Goal: Task Accomplishment & Management: Use online tool/utility

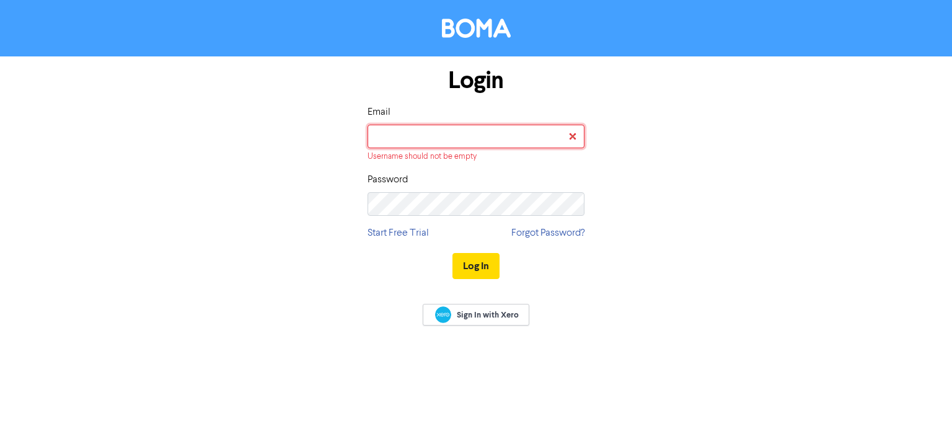
type input "[PERSON_NAME][EMAIL_ADDRESS][DOMAIN_NAME]"
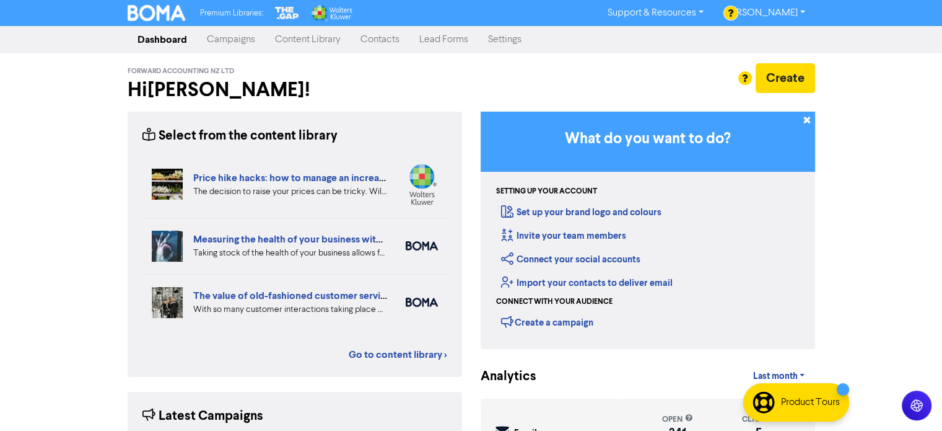
click at [293, 235] on link "Measuring the health of your business with ratio measures" at bounding box center [320, 239] width 255 height 12
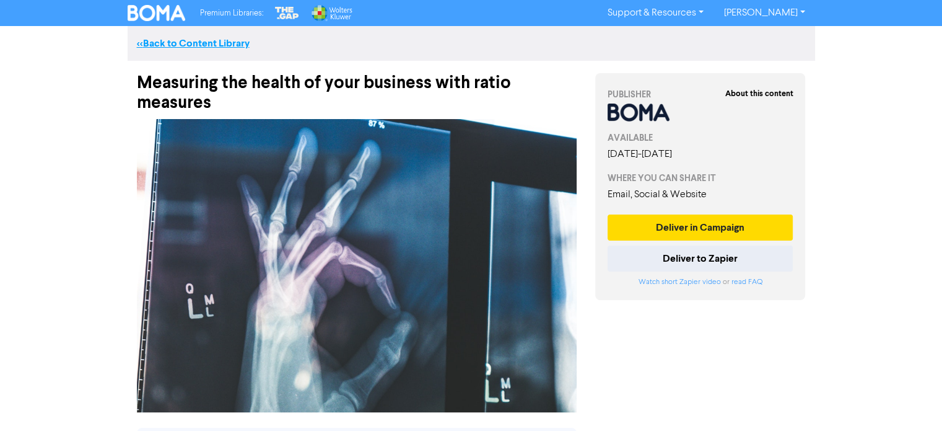
click at [186, 42] on link "<< Back to Content Library" at bounding box center [193, 43] width 113 height 12
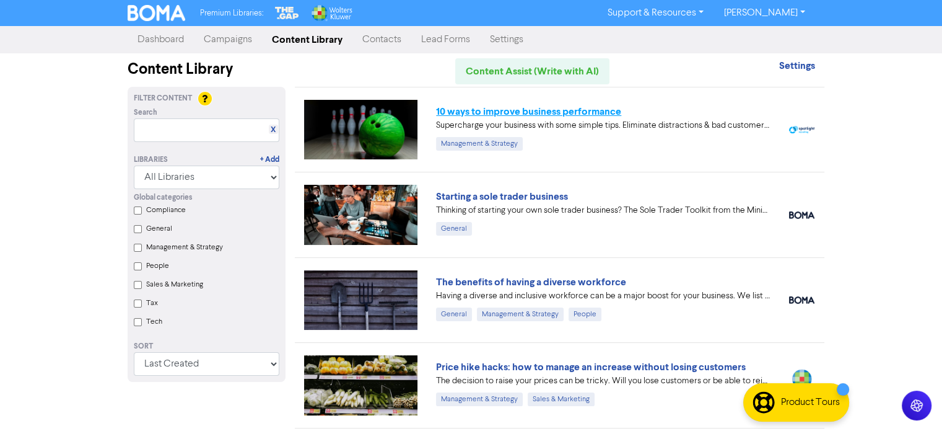
click at [525, 112] on link "10 ways to improve business performance" at bounding box center [528, 111] width 185 height 12
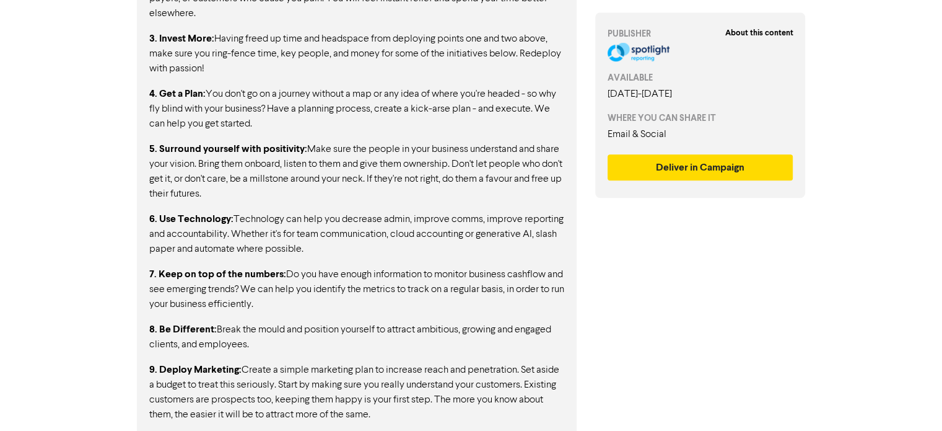
scroll to position [923, 0]
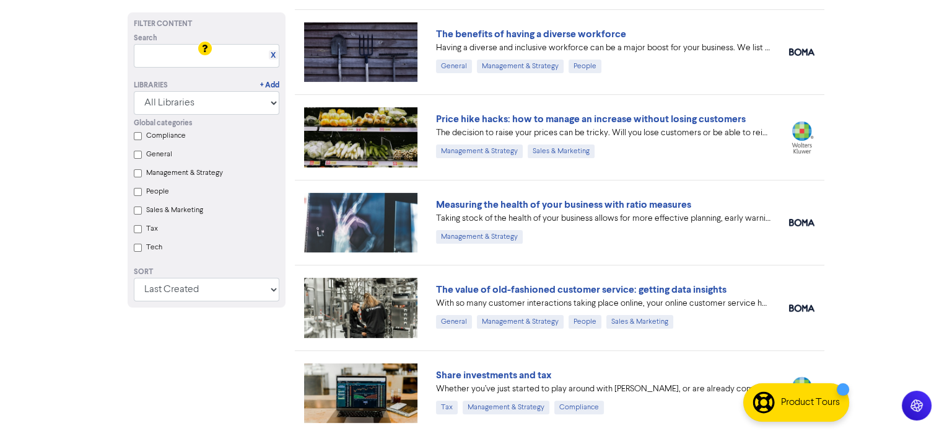
scroll to position [310, 0]
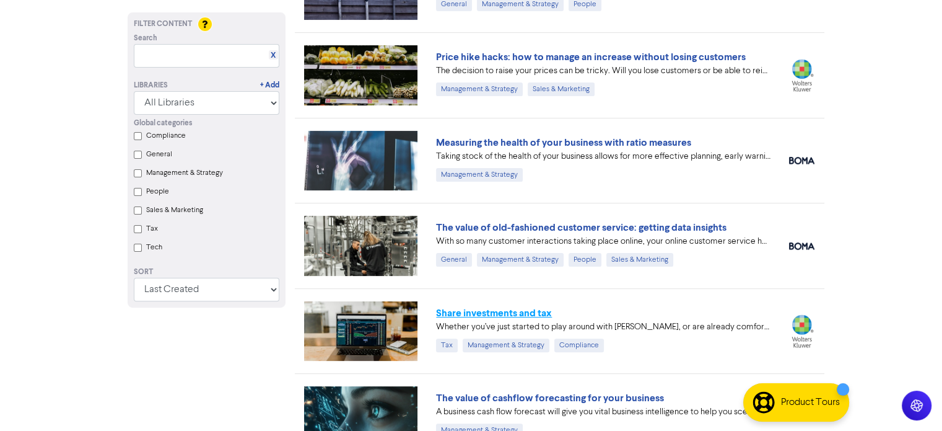
click at [503, 312] on link "Share investments and tax" at bounding box center [494, 313] width 116 height 12
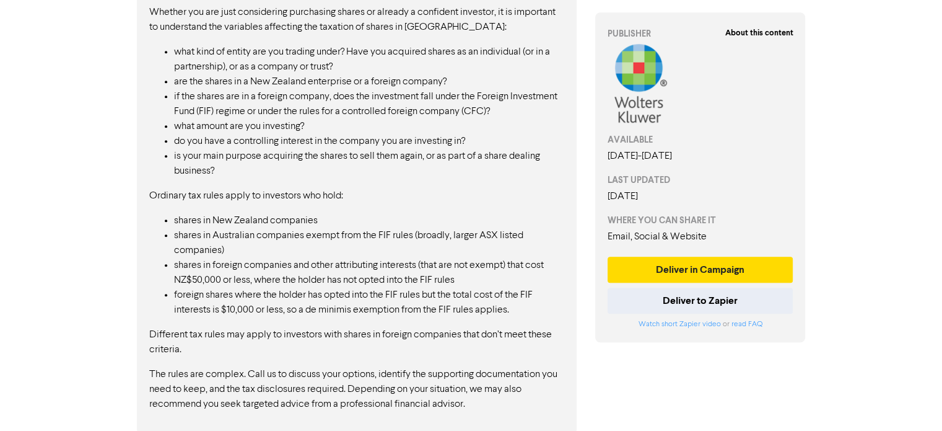
scroll to position [695, 0]
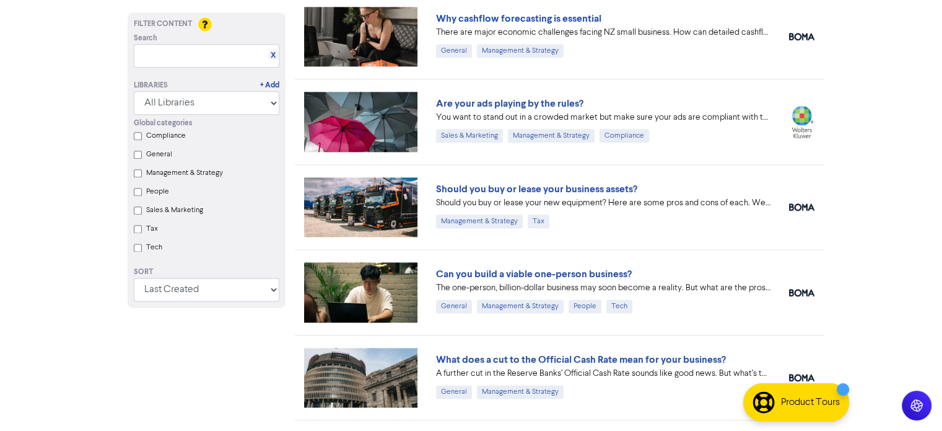
scroll to position [1559, 0]
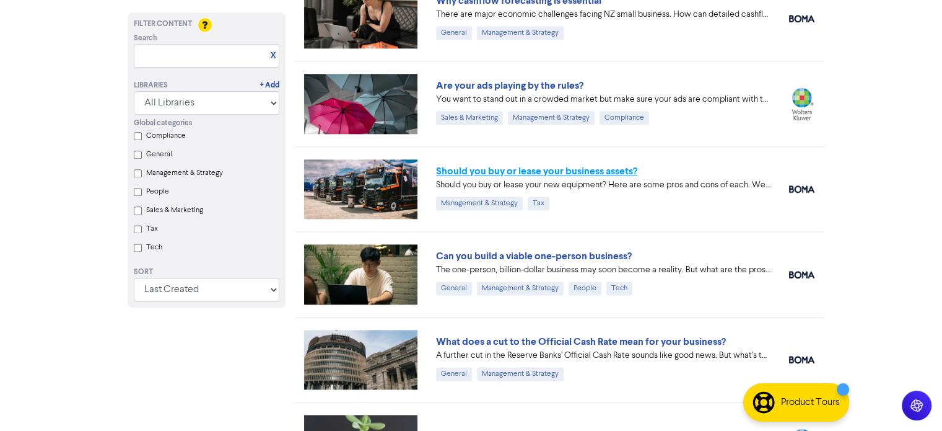
click at [548, 167] on link "Should you buy or lease your business assets?" at bounding box center [536, 171] width 201 height 12
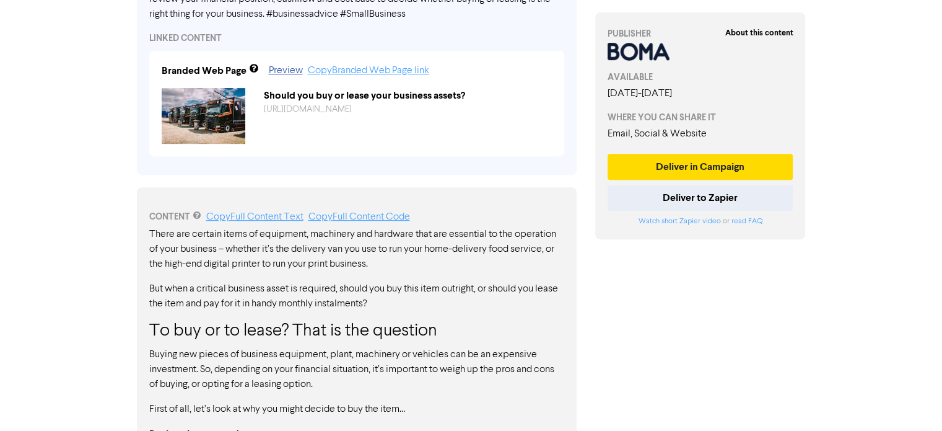
scroll to position [468, 0]
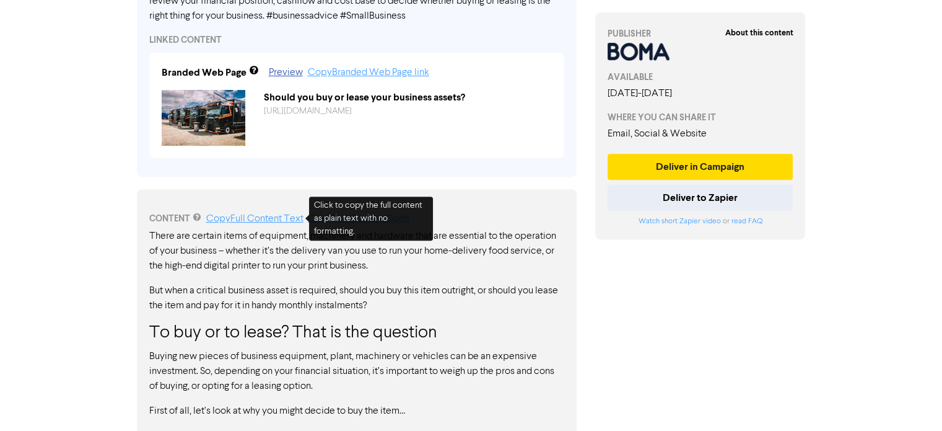
click at [265, 218] on link "Copy Full Content Text" at bounding box center [254, 219] width 97 height 10
drag, startPoint x: 258, startPoint y: 217, endPoint x: 857, endPoint y: 279, distance: 602.2
click at [258, 217] on link "Copy Full Content Text" at bounding box center [254, 219] width 97 height 10
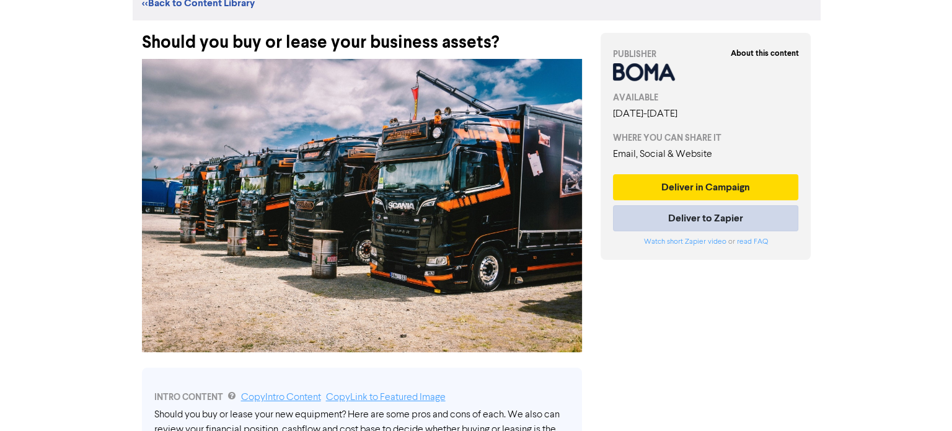
scroll to position [62, 0]
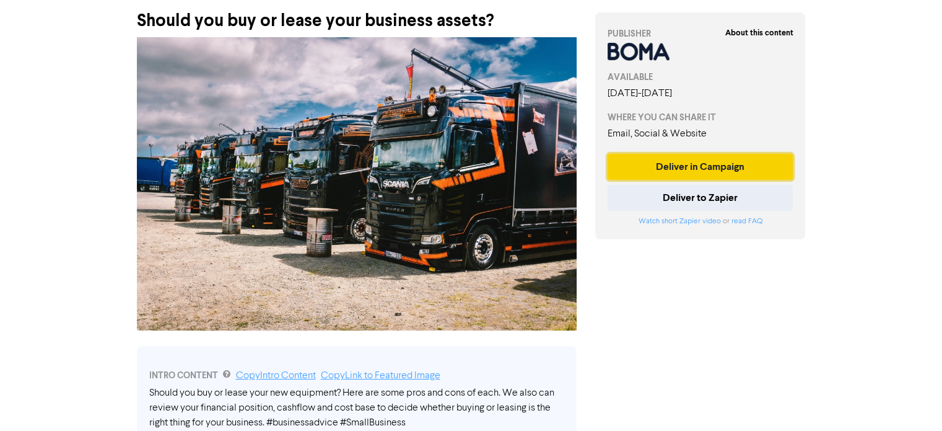
click at [714, 167] on button "Deliver in Campaign" at bounding box center [701, 167] width 186 height 26
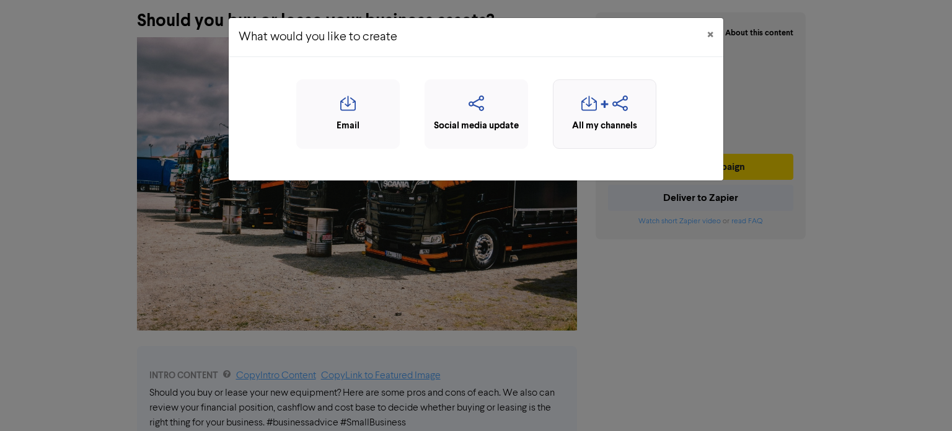
click at [608, 110] on icon "button" at bounding box center [604, 107] width 9 height 15
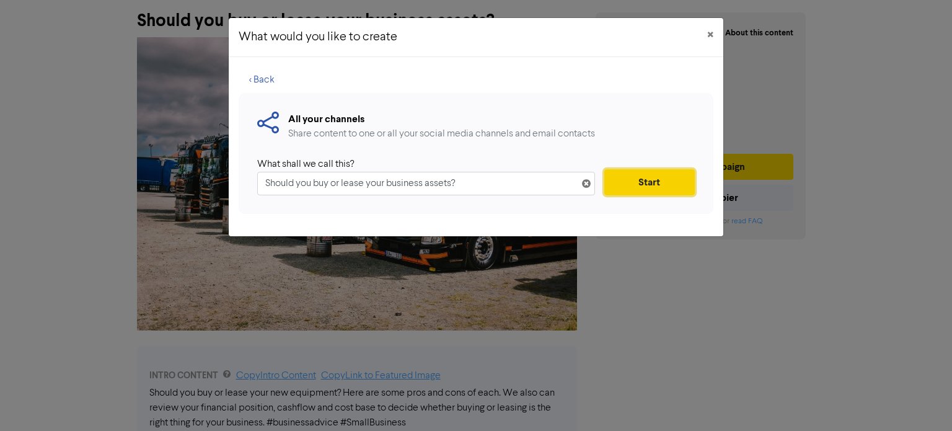
click at [634, 178] on button "Start" at bounding box center [649, 182] width 90 height 26
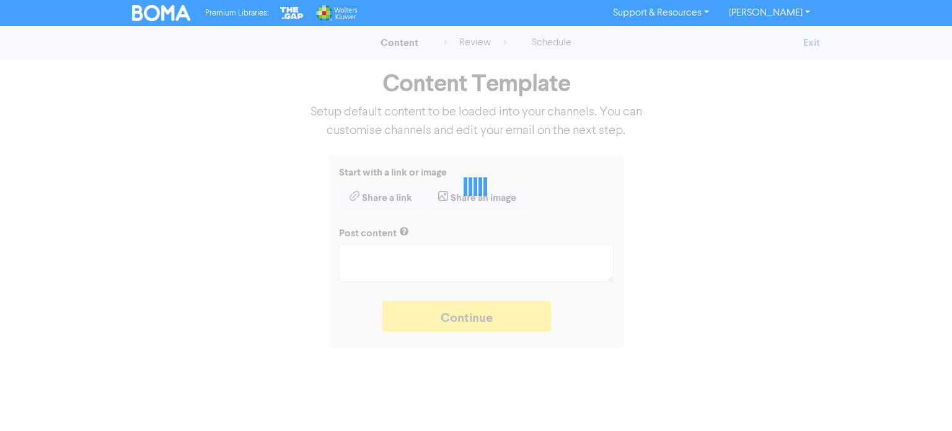
type textarea "x"
type textarea "Should you buy or lease your new equipment? Here are some pros and cons of each…"
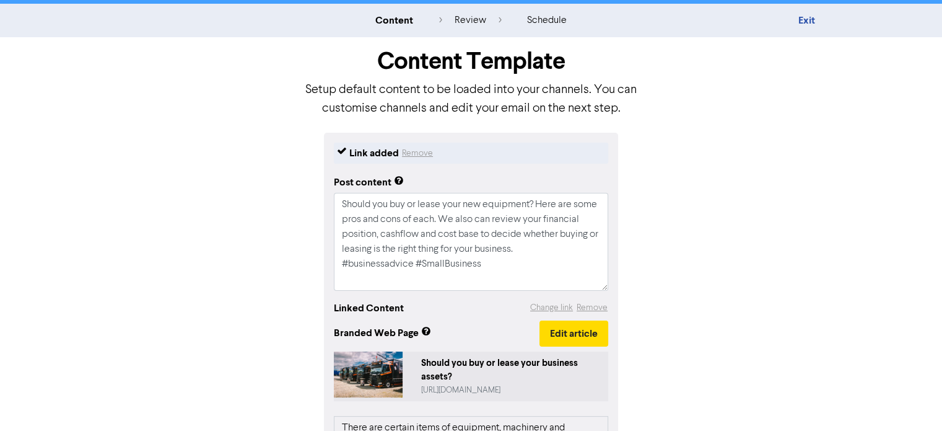
scroll to position [62, 0]
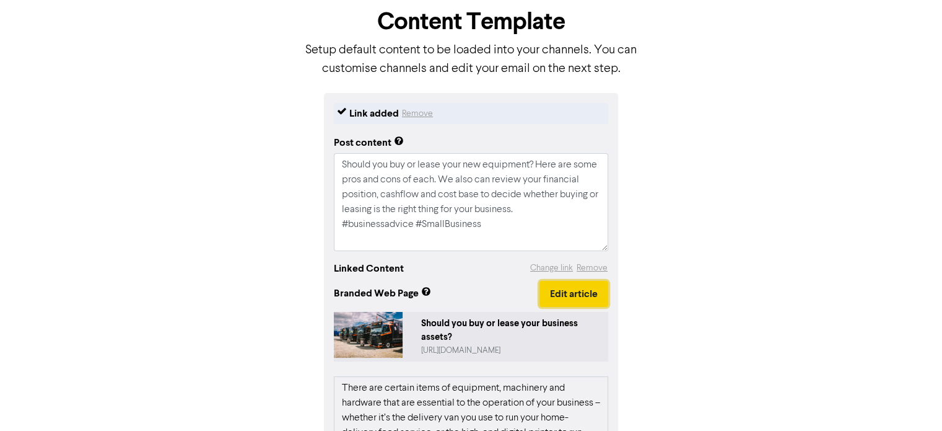
click at [563, 289] on button "Edit article" at bounding box center [574, 294] width 69 height 26
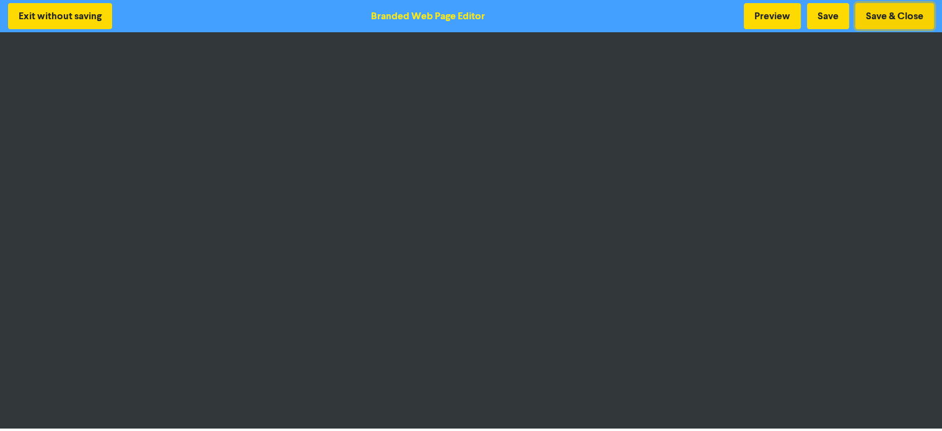
click at [909, 17] on button "Save & Close" at bounding box center [895, 16] width 79 height 26
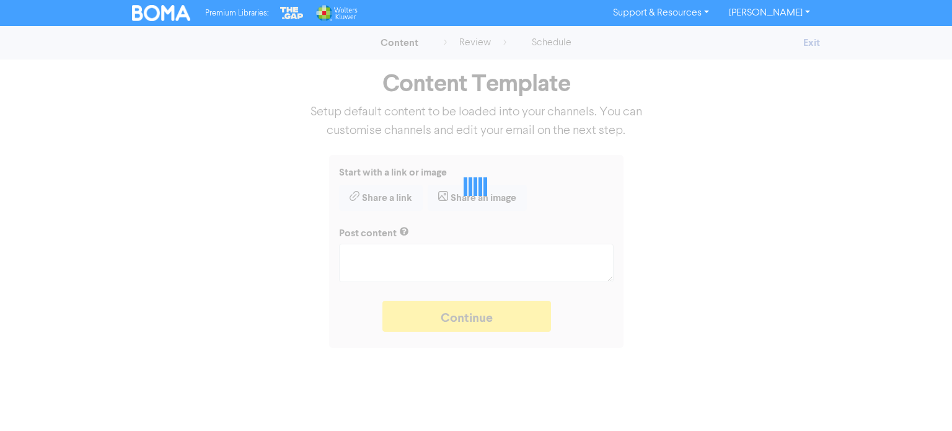
type textarea "x"
type textarea "Should you buy or lease your new equipment? Here are some pros and cons of each…"
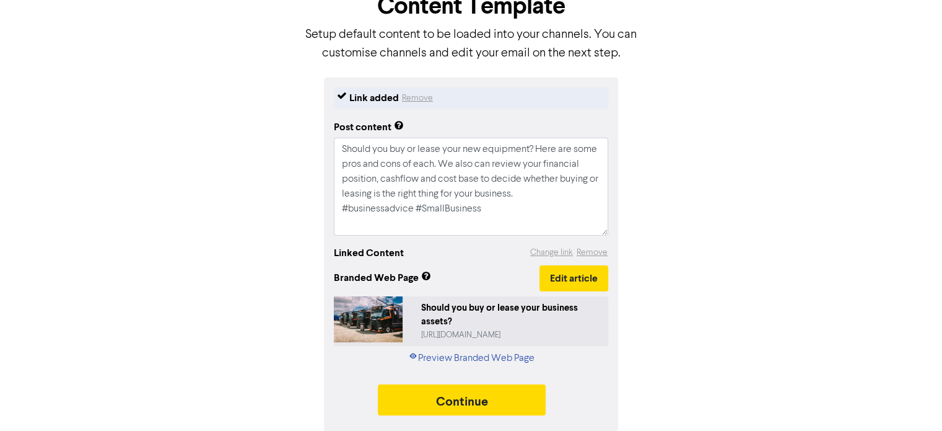
scroll to position [78, 0]
click at [491, 401] on button "Continue" at bounding box center [462, 398] width 169 height 31
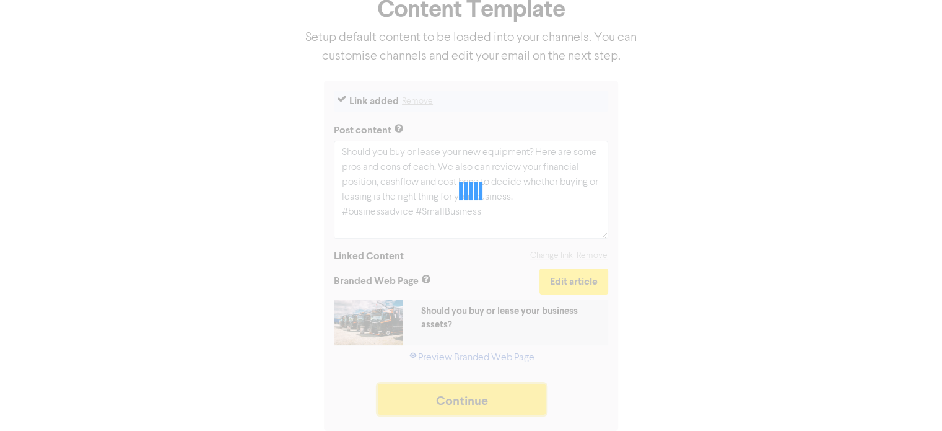
scroll to position [74, 0]
type textarea "x"
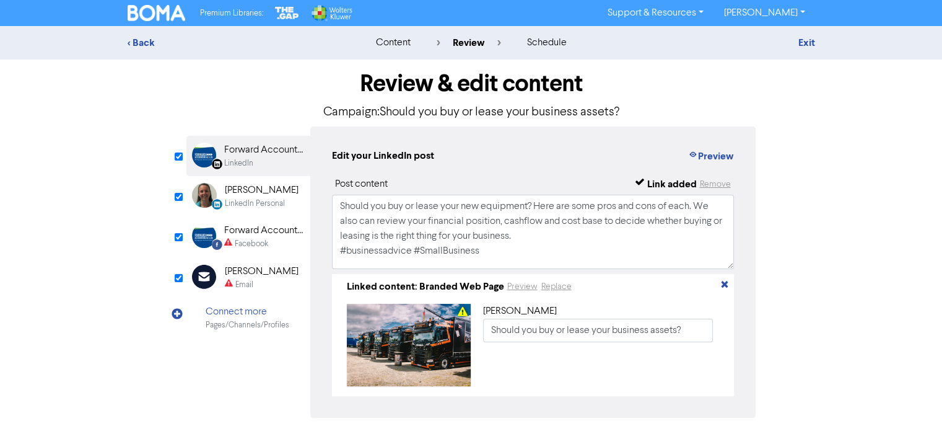
click at [245, 234] on div "Forward Accounting NZ Ltd" at bounding box center [263, 230] width 79 height 15
type input "Should you buy or lease your new equipment? Here are some pros and cons of each…"
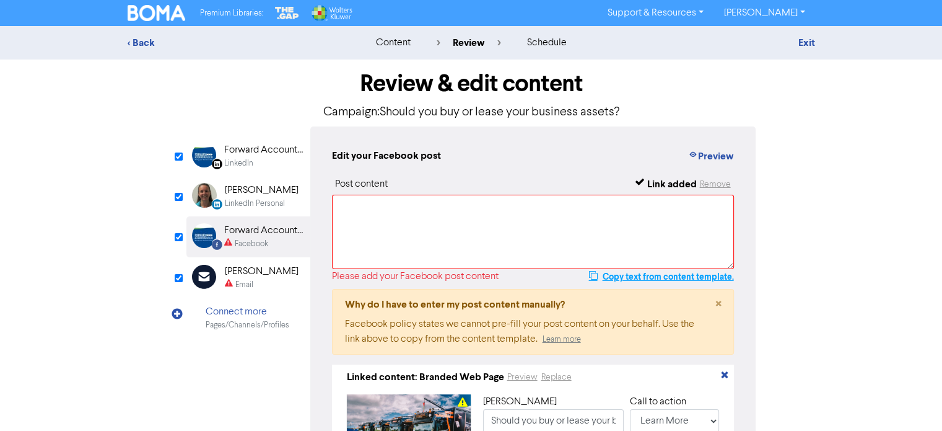
click at [648, 278] on button "Copy text from content template." at bounding box center [661, 276] width 146 height 15
click at [419, 222] on textarea at bounding box center [533, 232] width 403 height 74
paste textarea "Should you buy or lease your new equipment? Here are some pros and cons of each…"
type textarea "Should you buy or lease your new equipment? Here are some pros and cons of each…"
type input "Should you buy or lease your new equipment? Here are some pros and cons of each…"
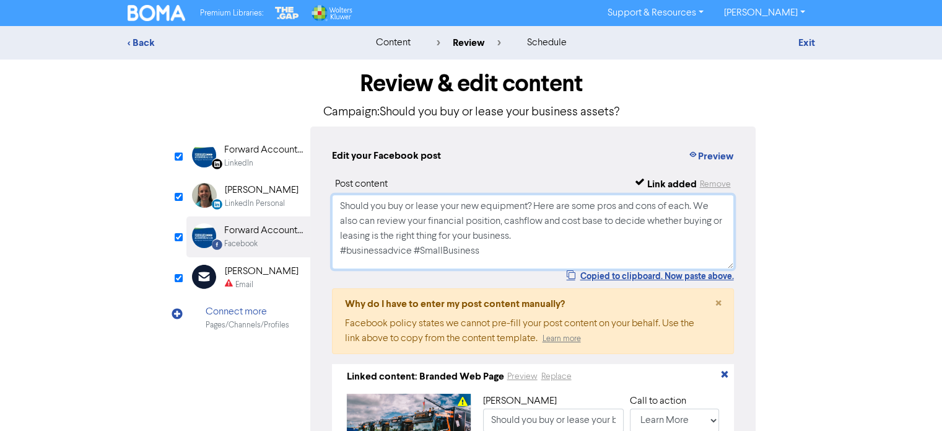
type textarea "Should you buy or lease your new equipment? Here are some pros and cons of each…"
click at [244, 272] on div "[PERSON_NAME]" at bounding box center [262, 271] width 74 height 15
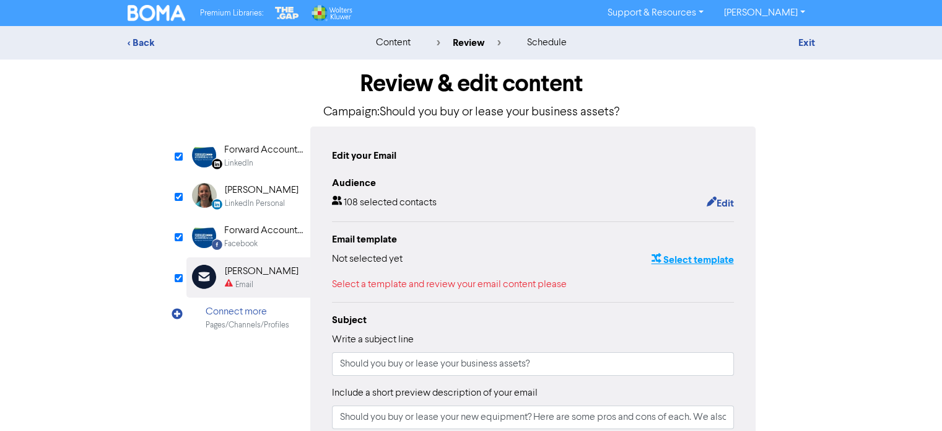
click at [691, 260] on button "Select template" at bounding box center [693, 260] width 84 height 16
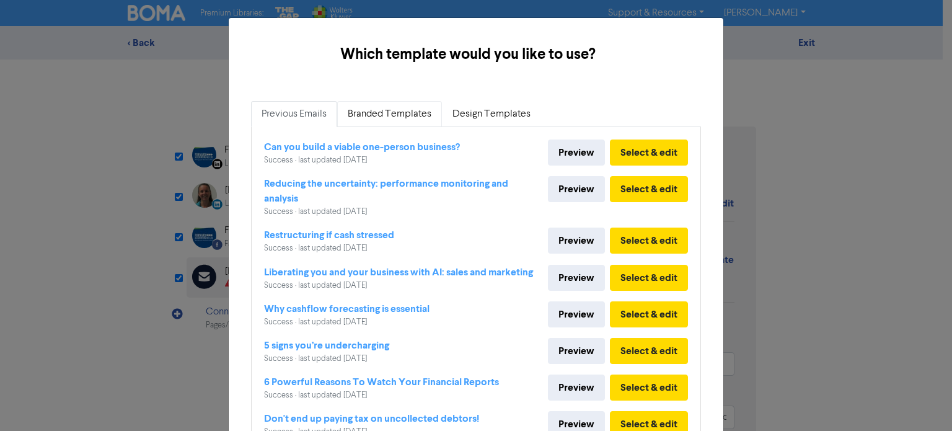
click at [400, 113] on link "Branded Templates" at bounding box center [389, 114] width 105 height 26
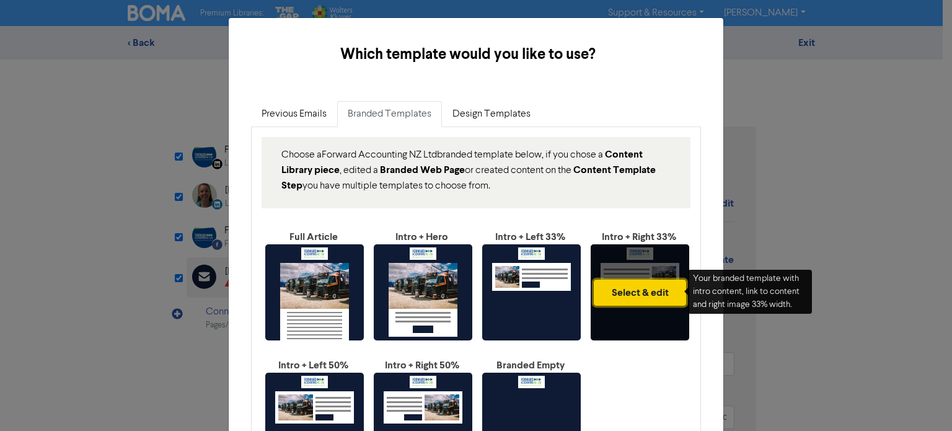
click at [633, 295] on button "Select & edit" at bounding box center [640, 292] width 92 height 26
type input "Should you buy or lease your new equipment? Here are some pros and cons of each…"
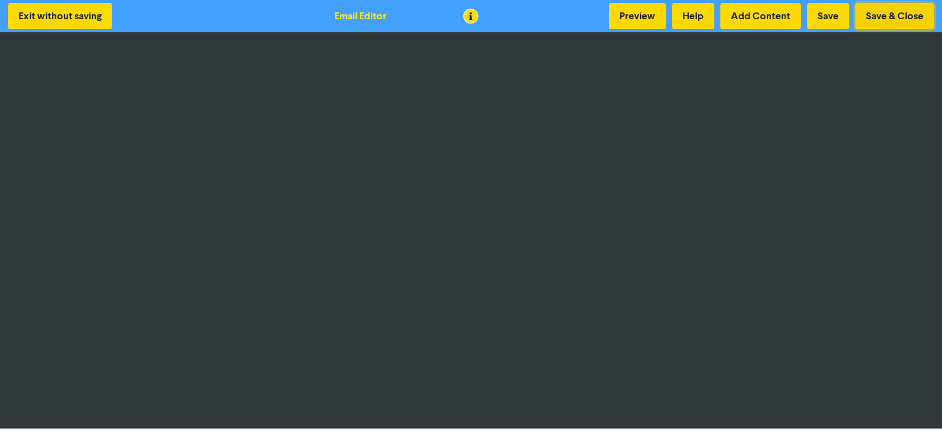
click at [887, 10] on button "Save & Close" at bounding box center [895, 16] width 79 height 26
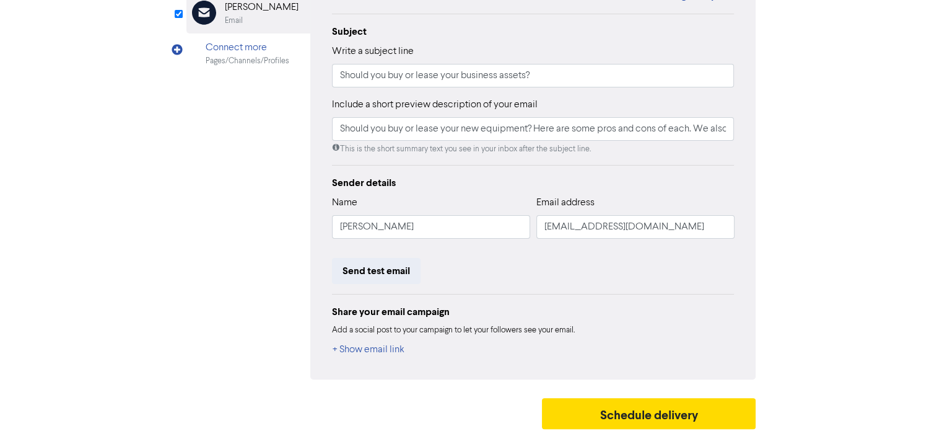
scroll to position [268, 0]
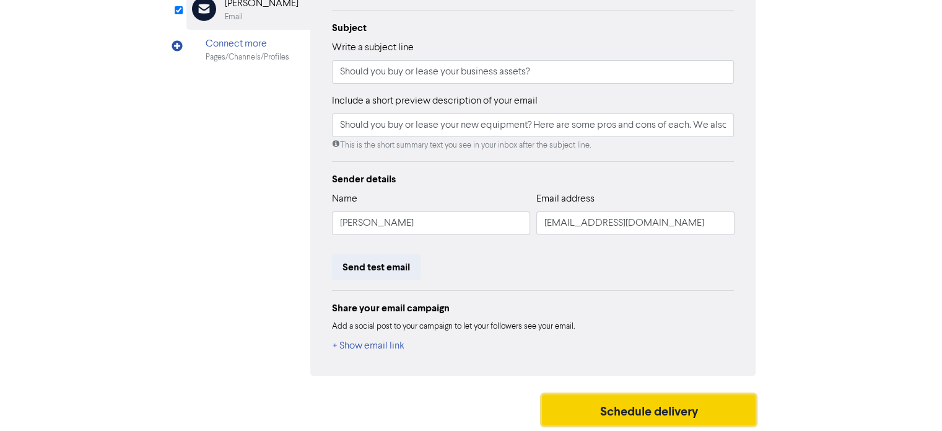
click at [616, 409] on button "Schedule delivery" at bounding box center [649, 409] width 214 height 31
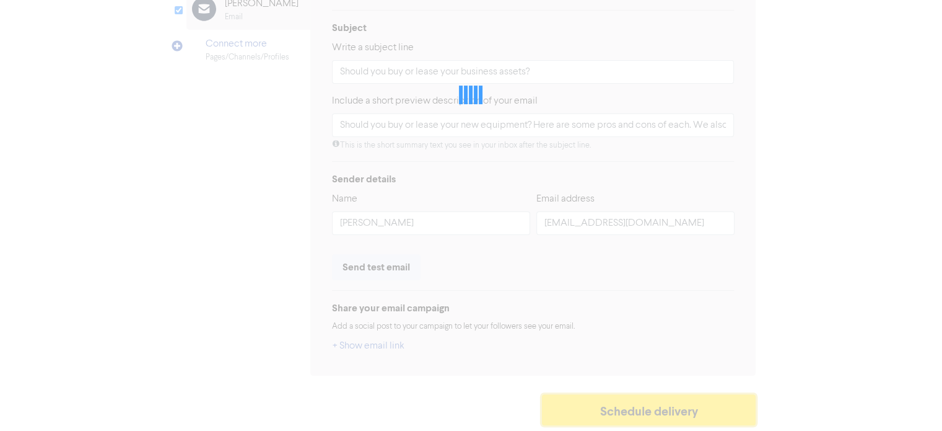
type input "Should you buy or lease your new equipment? Here are some pros and cons of each…"
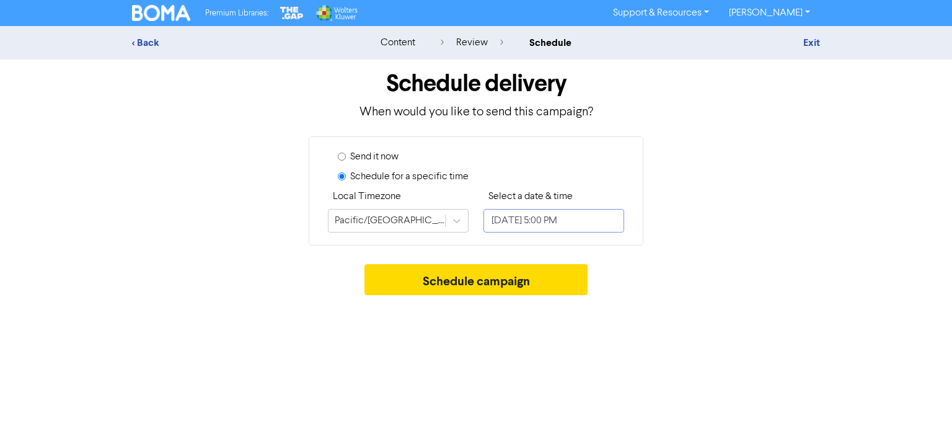
click at [589, 219] on input "[DATE] 5:00 PM" at bounding box center [553, 221] width 141 height 24
select select "9"
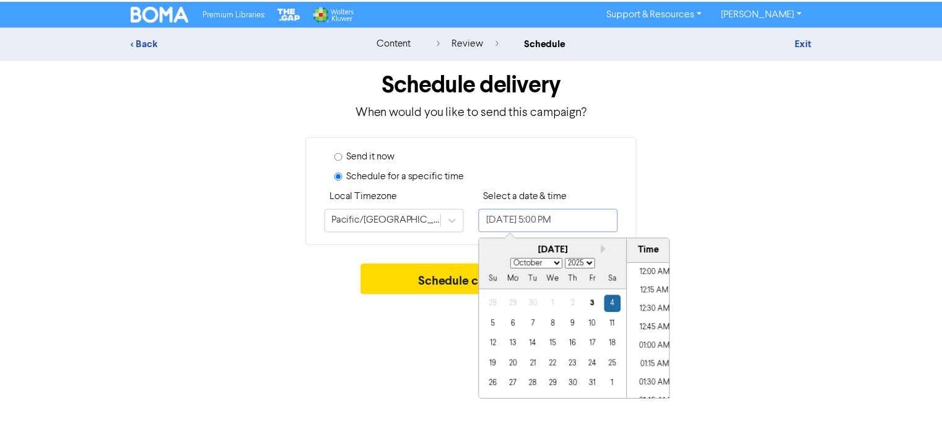
scroll to position [1204, 0]
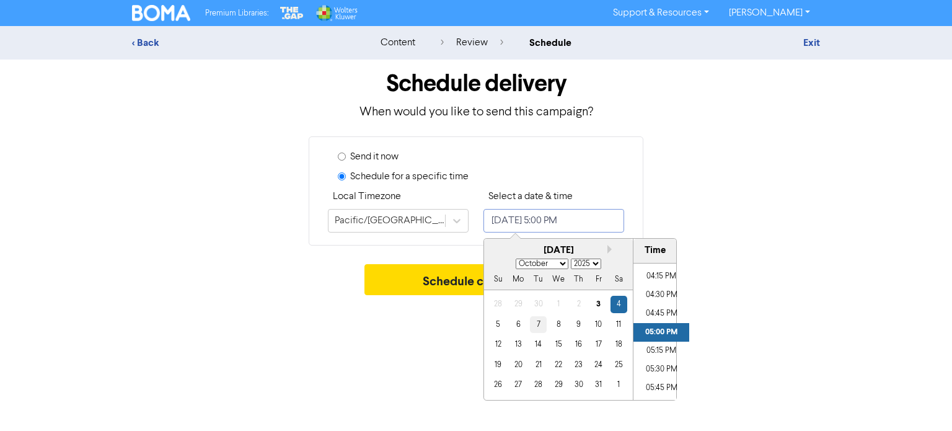
click at [537, 327] on div "7" at bounding box center [538, 324] width 17 height 17
click at [657, 276] on li "04:15 PM" at bounding box center [661, 276] width 56 height 19
type input "[DATE] 4:15 PM"
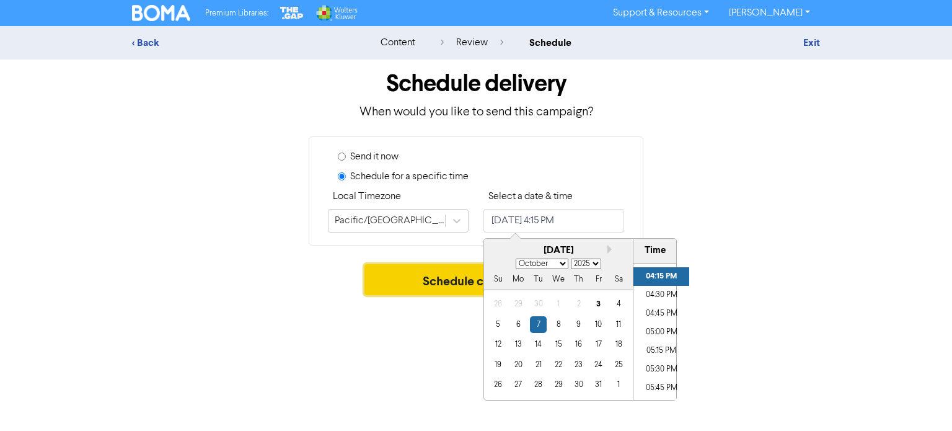
click at [448, 278] on button "Schedule campaign" at bounding box center [476, 279] width 224 height 31
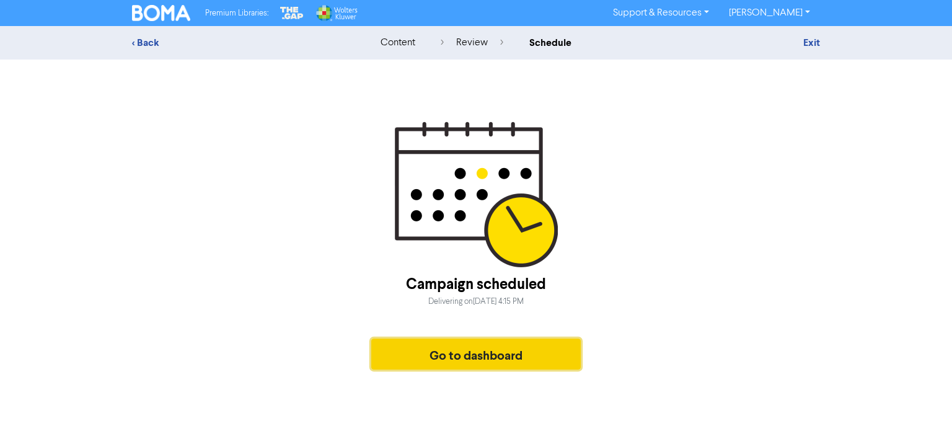
click at [471, 352] on button "Go to dashboard" at bounding box center [475, 353] width 209 height 31
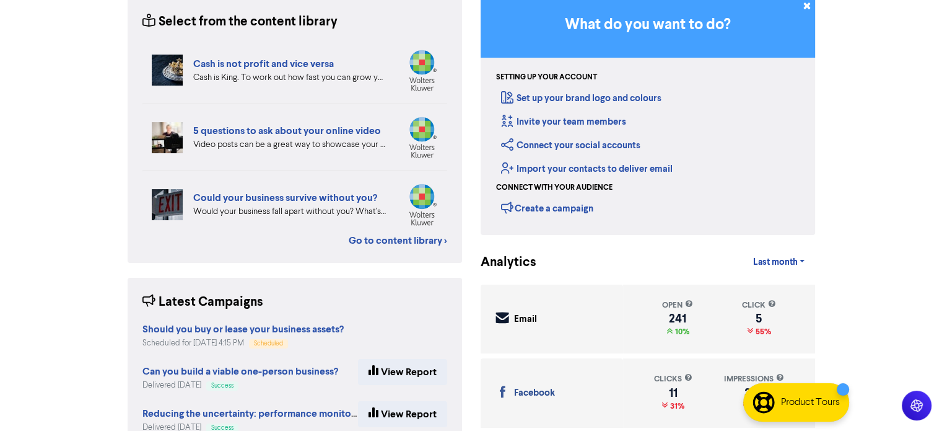
scroll to position [186, 0]
